Goal: Communication & Community: Share content

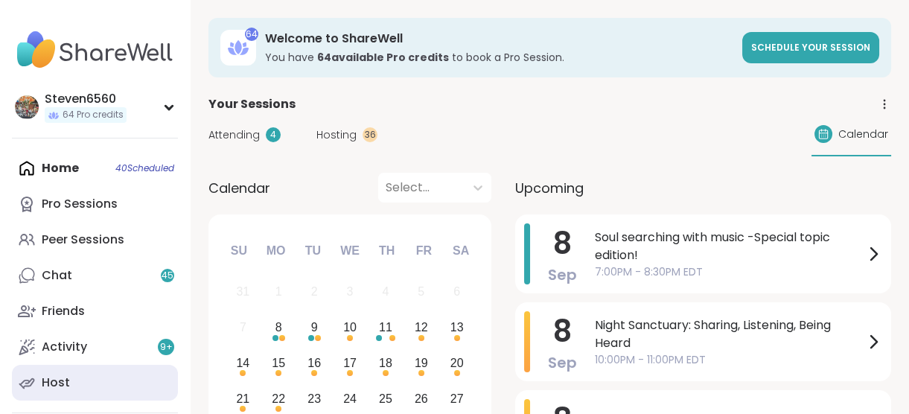
click at [65, 375] on div "Host" at bounding box center [56, 382] width 28 height 16
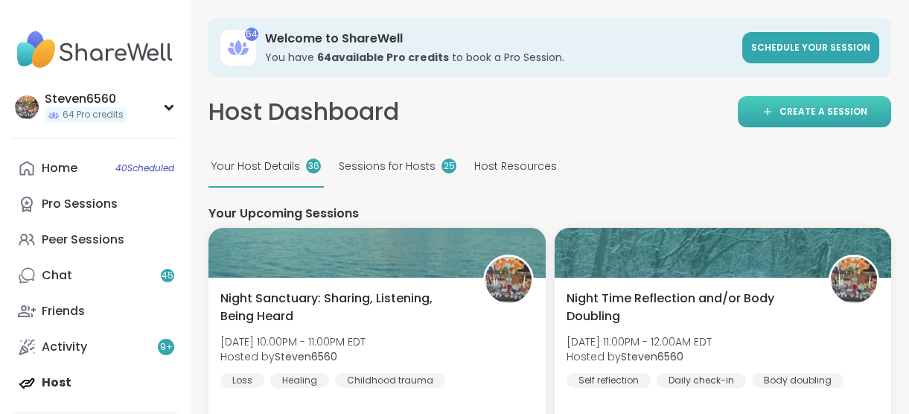
click at [796, 103] on link "Create a session" at bounding box center [814, 111] width 153 height 31
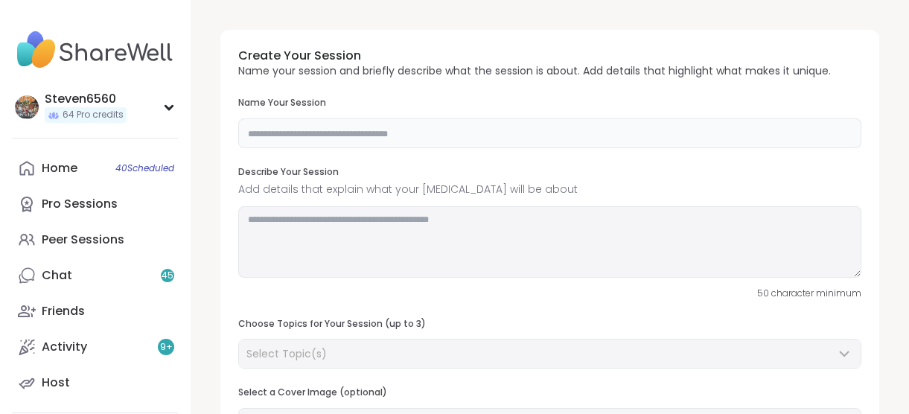
click at [457, 130] on input "text" at bounding box center [549, 133] width 623 height 30
click at [457, 134] on input "text" at bounding box center [549, 133] width 623 height 30
click at [447, 138] on input "text" at bounding box center [549, 133] width 623 height 30
click at [446, 135] on input "text" at bounding box center [549, 133] width 623 height 30
type input "**********"
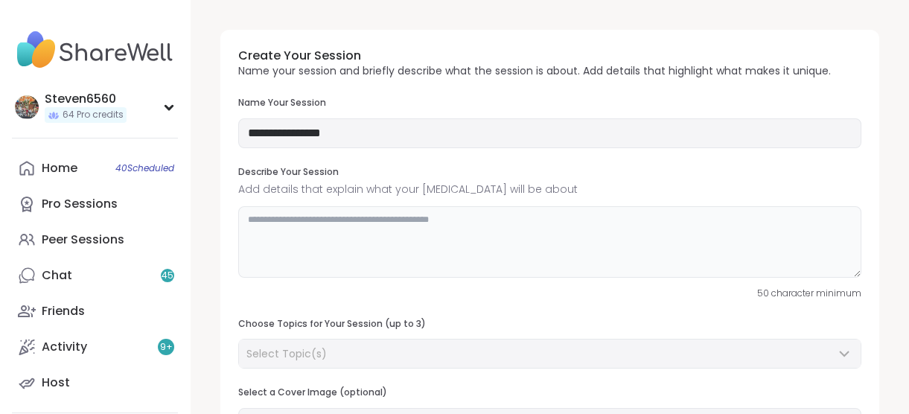
click at [362, 225] on textarea at bounding box center [549, 241] width 623 height 71
click at [328, 229] on textarea at bounding box center [549, 241] width 623 height 71
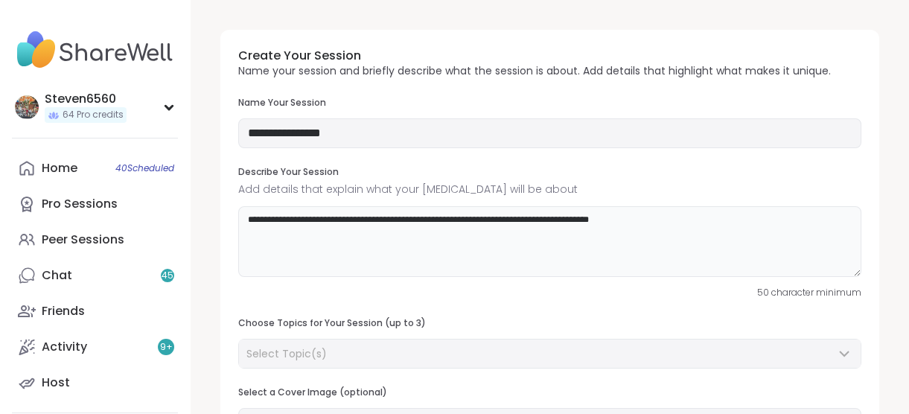
click at [651, 217] on textarea "**********" at bounding box center [549, 241] width 623 height 71
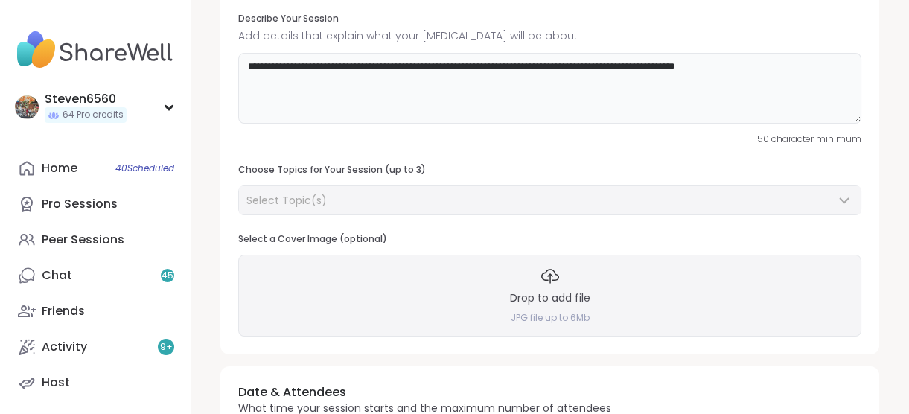
scroll to position [198, 0]
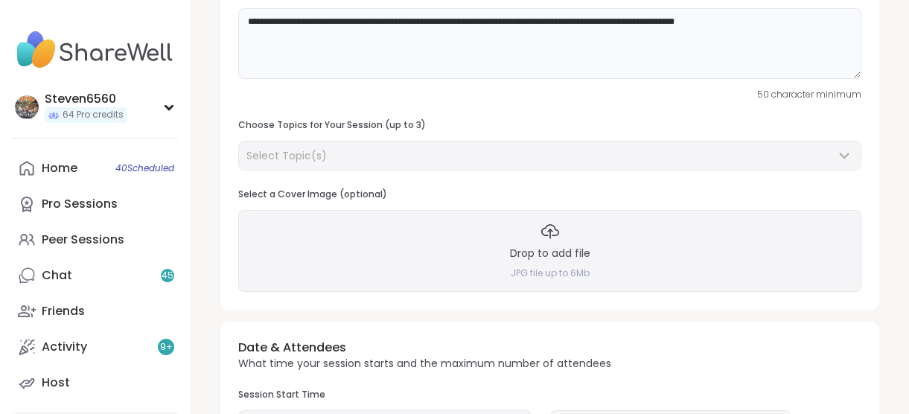
type textarea "**********"
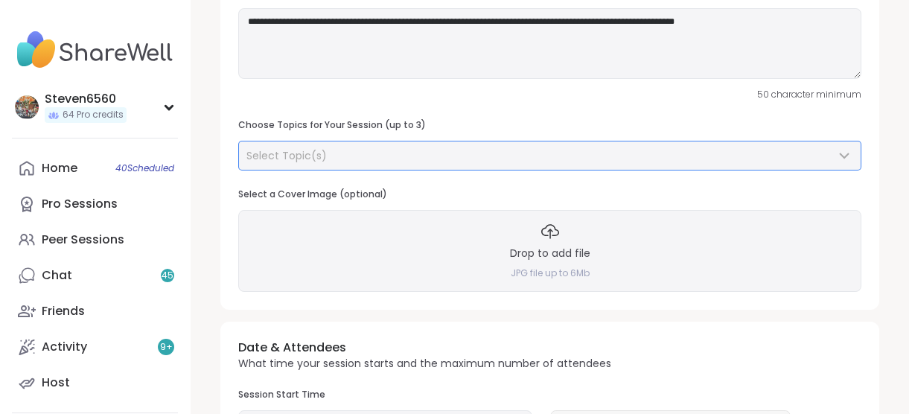
click at [387, 148] on div "Select Topic(s)" at bounding box center [540, 155] width 589 height 15
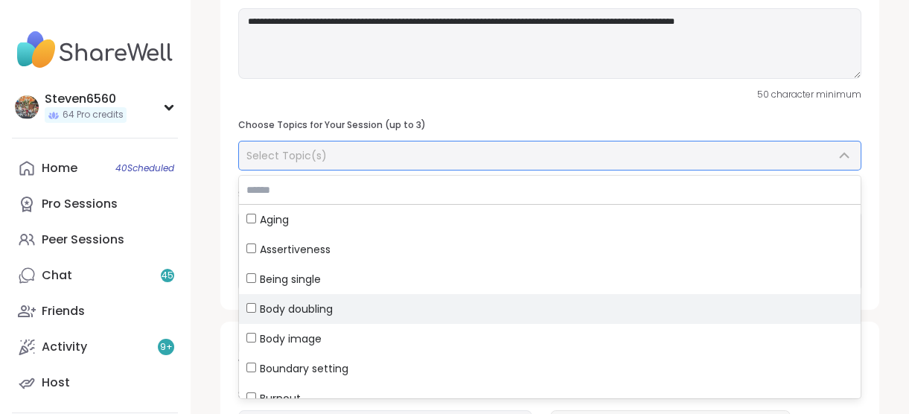
click at [252, 300] on label "Body doubling" at bounding box center [549, 309] width 621 height 30
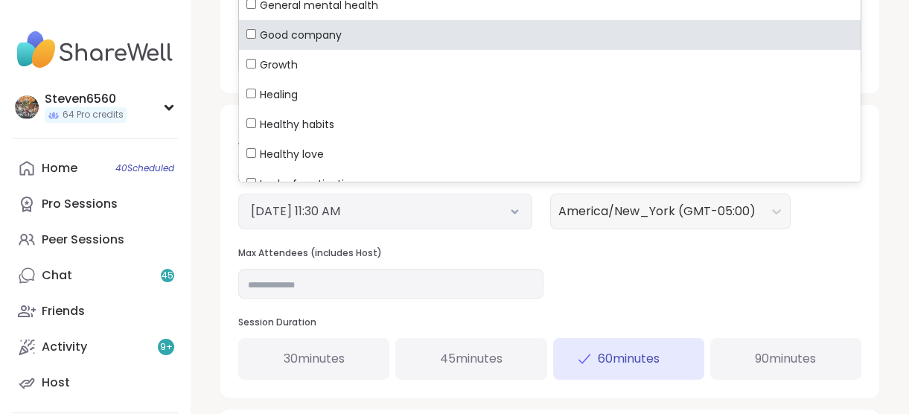
scroll to position [451, 0]
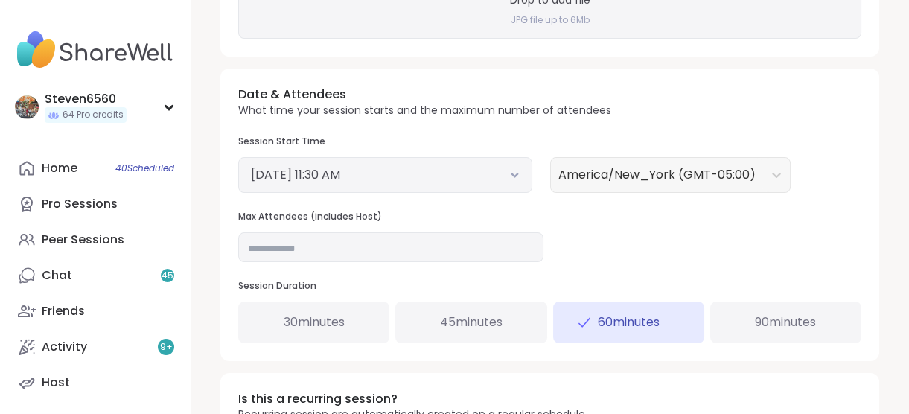
click at [513, 176] on icon at bounding box center [513, 175] width 5 height 3
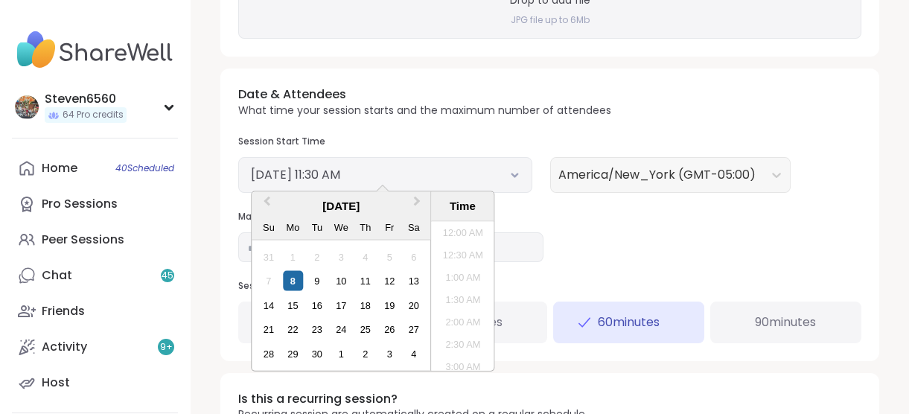
scroll to position [450, 0]
click at [455, 334] on li "12:30 PM" at bounding box center [462, 341] width 63 height 22
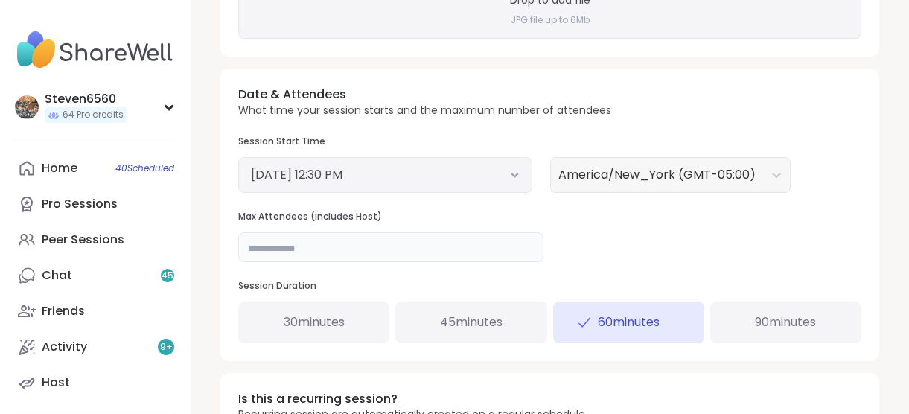
click at [263, 249] on input "**" at bounding box center [390, 247] width 305 height 30
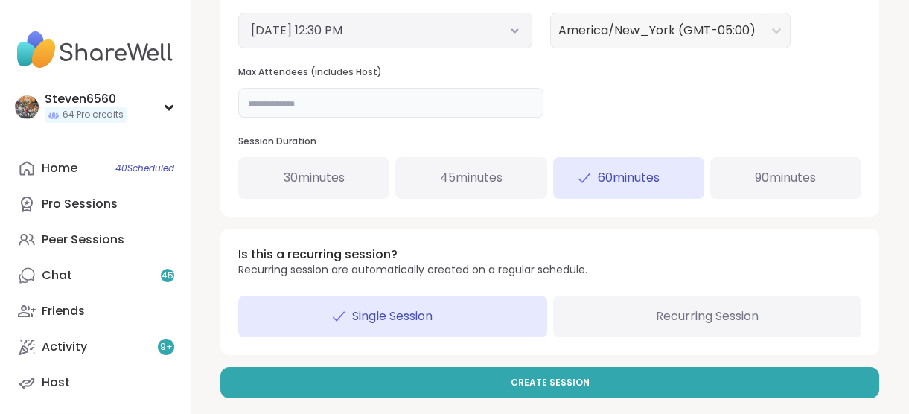
scroll to position [605, 0]
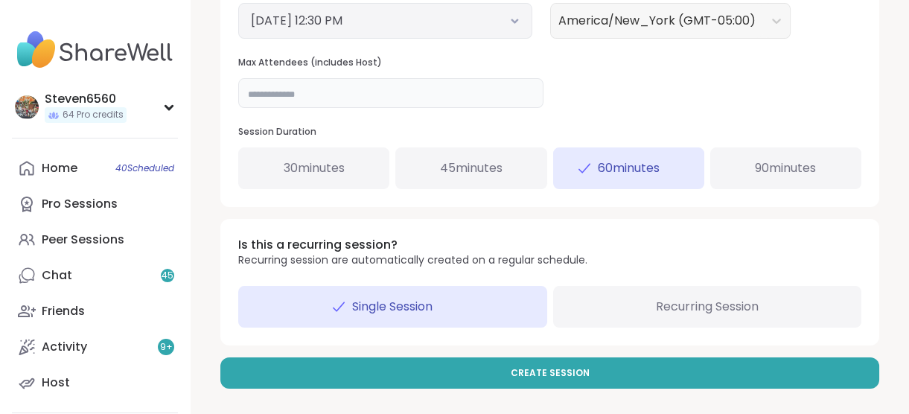
type input "**"
click at [769, 164] on span "90 minutes" at bounding box center [785, 168] width 61 height 18
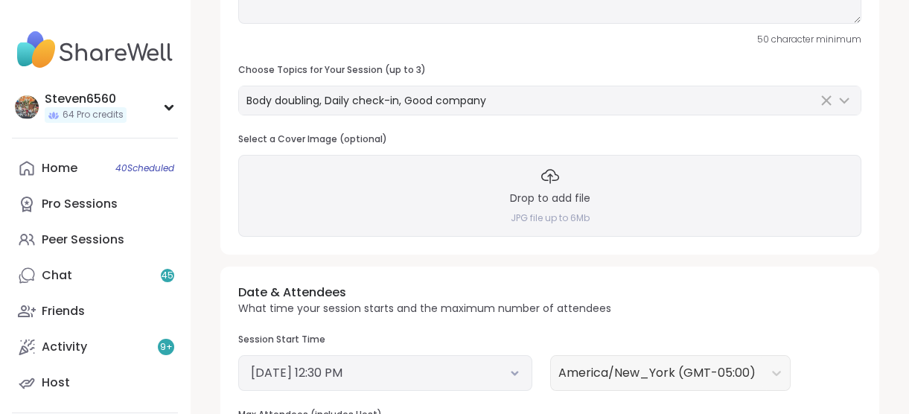
scroll to position [199, 0]
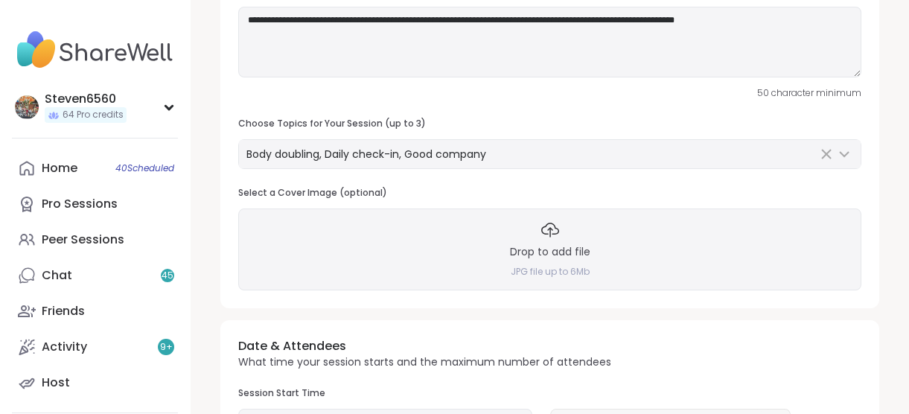
click at [536, 246] on h3 "Drop to add file" at bounding box center [550, 252] width 80 height 15
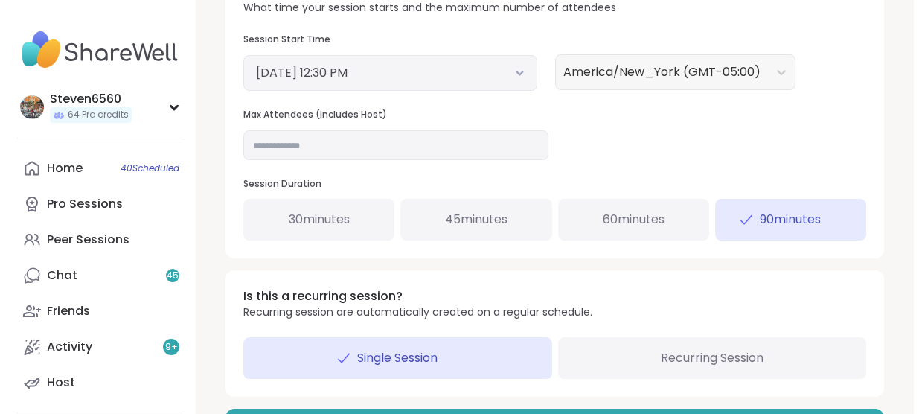
scroll to position [657, 0]
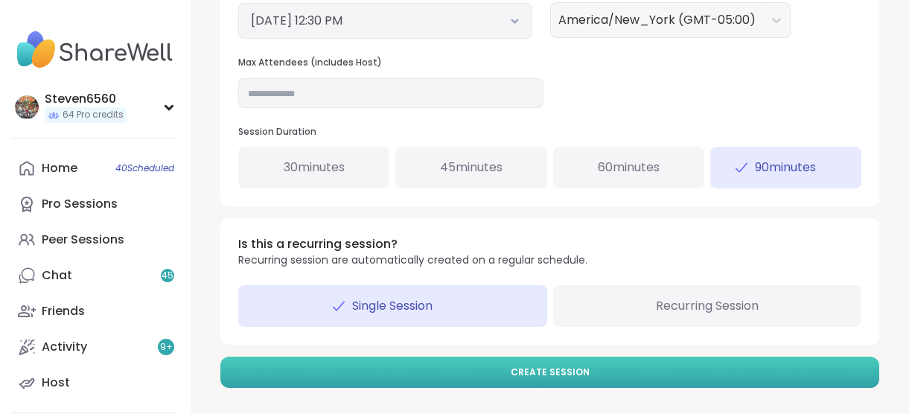
click at [548, 370] on span "Create Session" at bounding box center [550, 371] width 79 height 13
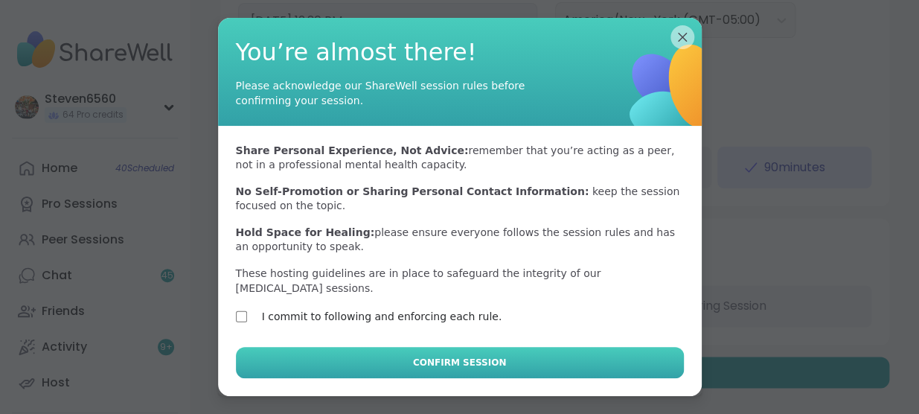
click at [410, 349] on button "Confirm Session" at bounding box center [460, 362] width 448 height 31
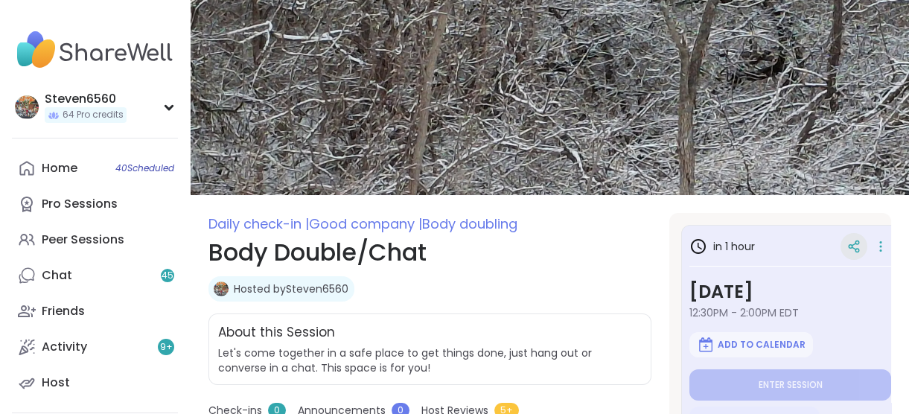
click at [852, 246] on icon at bounding box center [854, 244] width 4 height 2
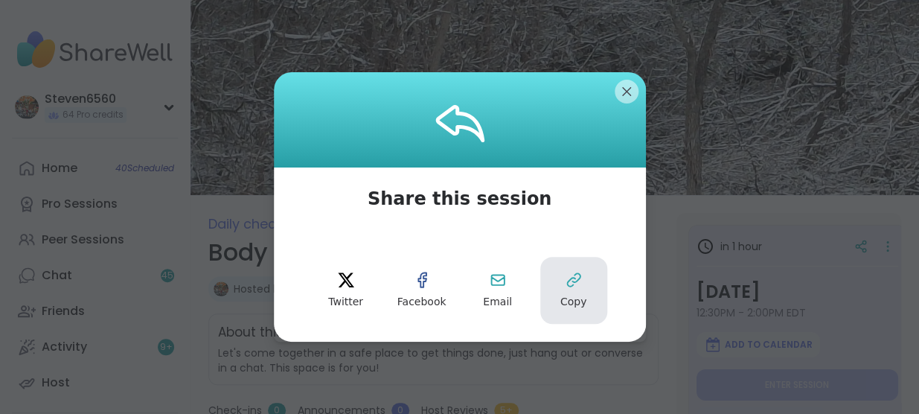
click at [573, 289] on icon at bounding box center [574, 280] width 18 height 18
type textarea "*"
